Goal: Task Accomplishment & Management: Complete application form

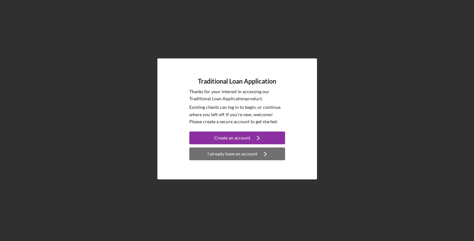
click at [220, 154] on div "I already have an account" at bounding box center [233, 154] width 50 height 13
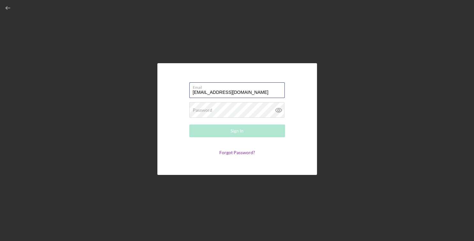
type input "[EMAIL_ADDRESS][DOMAIN_NAME]"
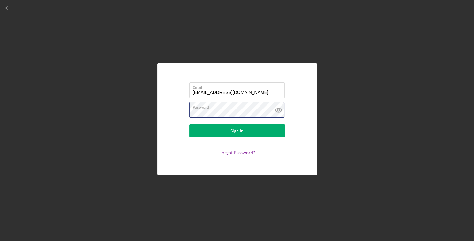
click at [189, 125] on button "Sign In" at bounding box center [237, 131] width 96 height 13
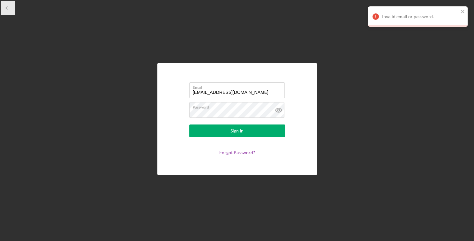
click at [11, 9] on icon "button" at bounding box center [8, 8] width 14 height 14
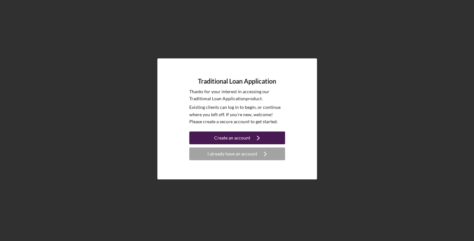
click at [221, 138] on div "Create an account" at bounding box center [232, 138] width 36 height 13
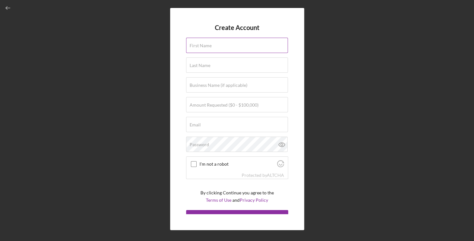
click at [247, 47] on input "First Name" at bounding box center [237, 45] width 102 height 15
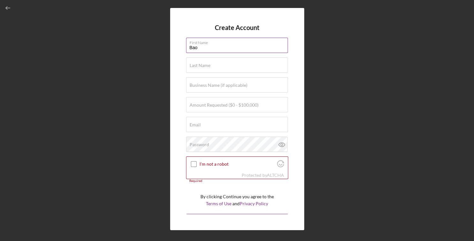
type input "Bao"
type input "[PERSON_NAME]"
type input "Elite Zen Spa"
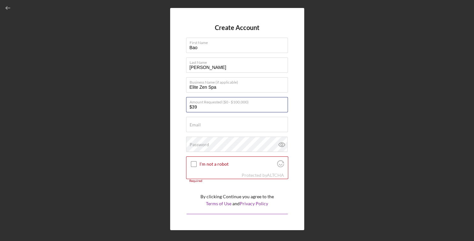
type input "$3"
type input "$100,000"
click at [209, 125] on input "Email" at bounding box center [237, 124] width 102 height 15
